Goal: Check status: Check status

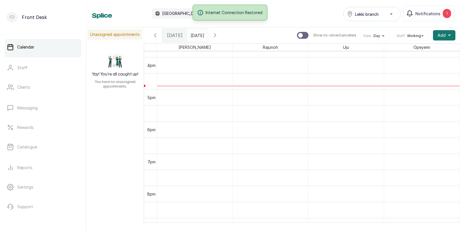
scroll to position [491, 0]
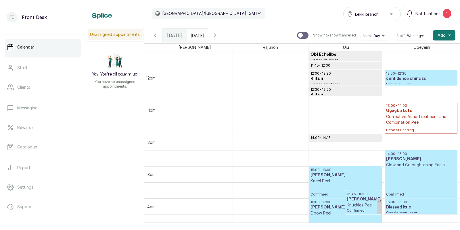
click at [197, 36] on input "text" at bounding box center [191, 34] width 9 height 10
type input "dd/MM/yyyy"
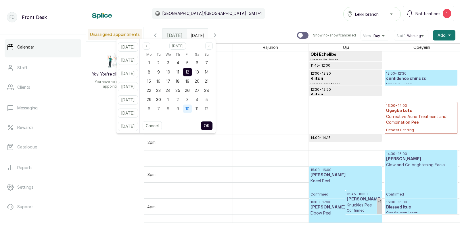
click at [189, 107] on span "10" at bounding box center [187, 108] width 4 height 5
click at [212, 127] on button "OK" at bounding box center [207, 125] width 12 height 9
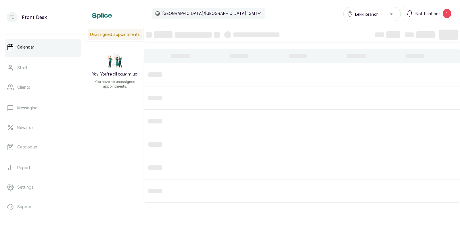
type input "10/10/2025"
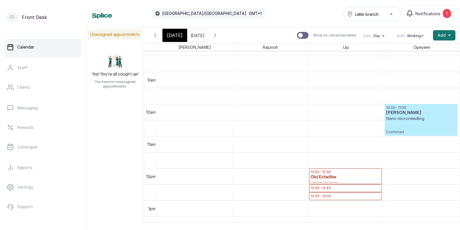
scroll to position [284, 0]
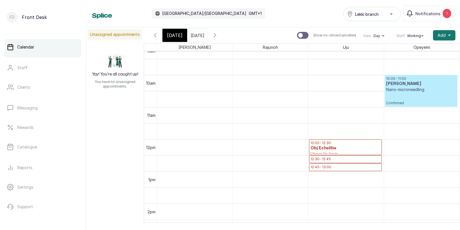
click at [197, 35] on input "10/10/2025" at bounding box center [191, 34] width 9 height 10
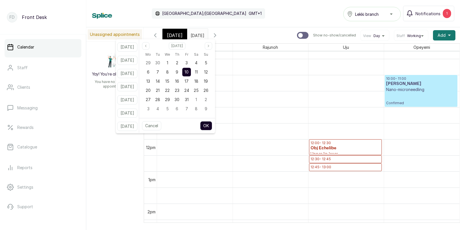
click at [169, 36] on span "[DATE]" at bounding box center [175, 35] width 16 height 7
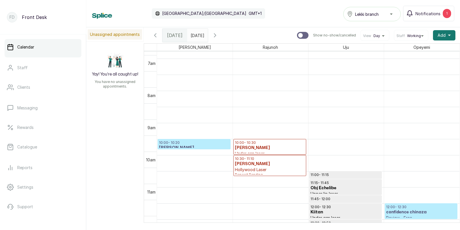
scroll to position [241, 0]
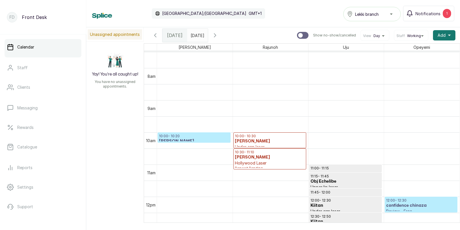
click at [174, 34] on span "[DATE]" at bounding box center [175, 35] width 16 height 7
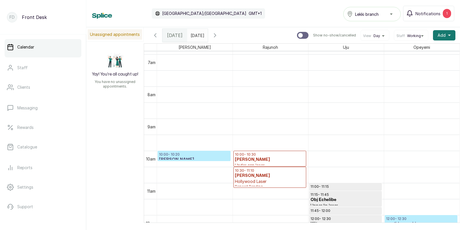
scroll to position [262, 0]
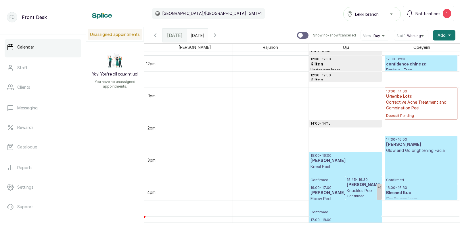
click at [413, 164] on p "Confirmed" at bounding box center [421, 168] width 70 height 29
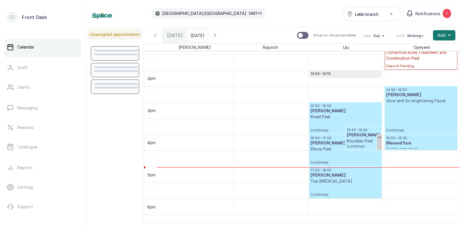
click at [424, 109] on p "Confirmed" at bounding box center [421, 118] width 70 height 29
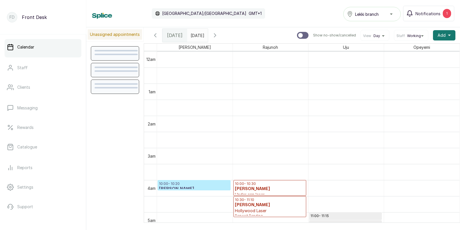
scroll to position [193, 0]
